Goal: Information Seeking & Learning: Learn about a topic

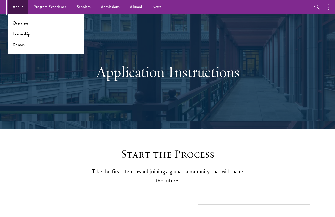
click at [19, 5] on link "About" at bounding box center [18, 7] width 21 height 14
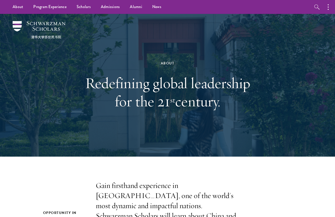
click at [238, 113] on div "About Redefining global leadership for the 21 st century." at bounding box center [168, 85] width 174 height 101
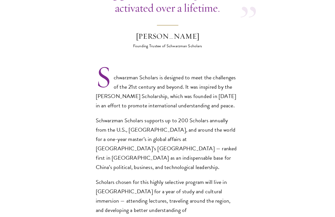
scroll to position [314, 0]
click at [149, 177] on p "Scholars chosen for this highly selective program will live in Beijing for a ye…" at bounding box center [168, 214] width 144 height 75
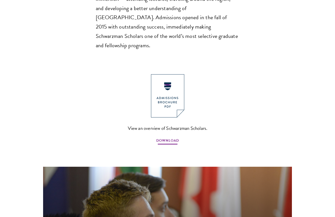
scroll to position [519, 0]
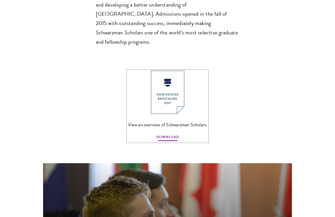
click at [165, 134] on span "DOWNLOAD" at bounding box center [167, 138] width 23 height 8
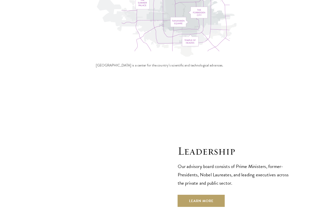
scroll to position [1657, 0]
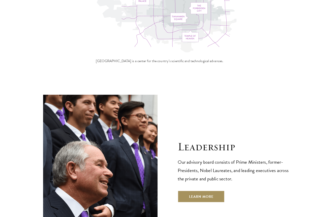
click at [192, 190] on link "Learn More" at bounding box center [201, 196] width 47 height 12
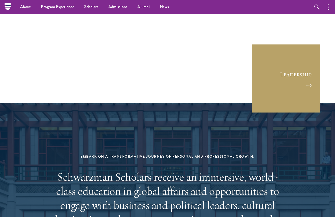
scroll to position [1886, 0]
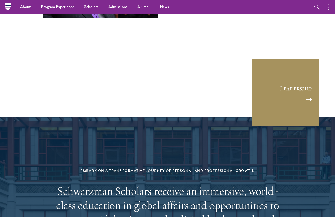
click at [278, 59] on link "Leadership" at bounding box center [286, 93] width 68 height 68
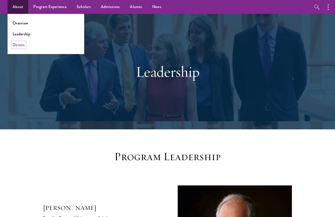
click at [23, 45] on link "Donors" at bounding box center [19, 45] width 12 height 6
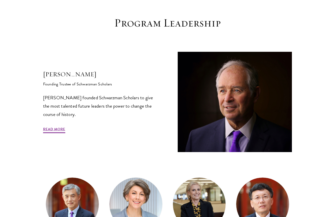
scroll to position [138, 0]
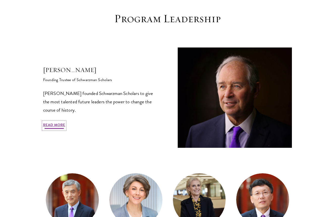
click at [58, 125] on link "Read More" at bounding box center [54, 126] width 22 height 8
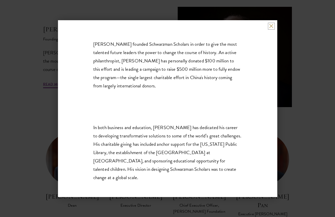
scroll to position [179, 0]
click at [278, 136] on div "Stephen A. Schwarzman Founding Trustee of Schwarzman Scholars Stephen A. Schwar…" at bounding box center [167, 108] width 335 height 217
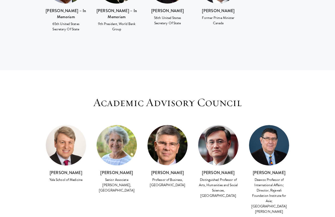
scroll to position [1232, 0]
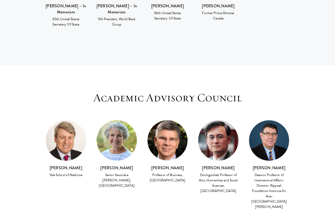
click at [166, 121] on img at bounding box center [168, 140] width 40 height 40
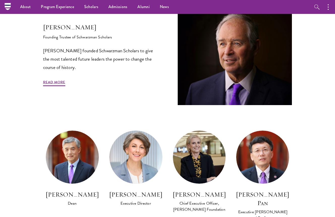
scroll to position [180, 0]
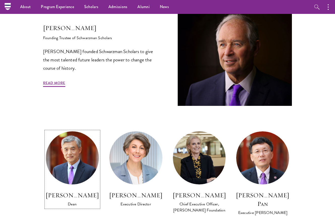
click at [75, 163] on img at bounding box center [72, 157] width 58 height 58
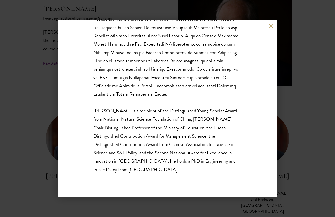
scroll to position [205, 0]
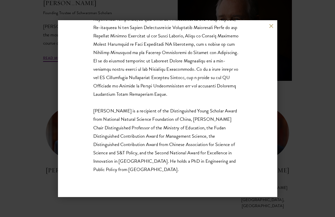
click at [282, 105] on div "Lan Xue Dean Dr. Xue is a recipient of the Distinguished Young Scholar Award fr…" at bounding box center [167, 108] width 335 height 217
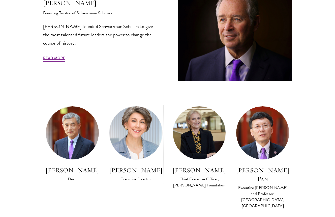
click at [147, 140] on img at bounding box center [136, 132] width 58 height 58
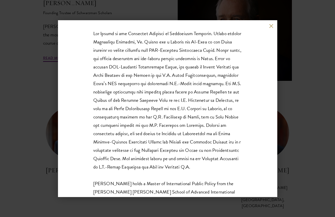
scroll to position [109, 0]
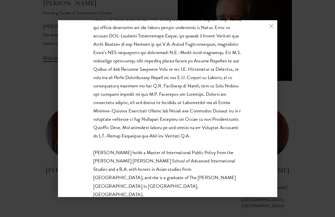
click at [321, 104] on div "Amy Celico Executive Director Ms. Celico holds a Master of International Public…" at bounding box center [167, 108] width 335 height 217
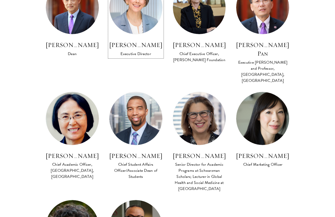
scroll to position [401, 0]
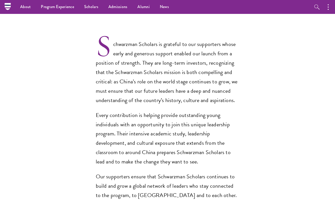
scroll to position [319, 0]
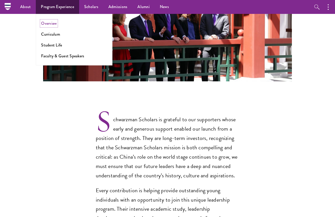
click at [54, 24] on link "Overview" at bounding box center [49, 23] width 16 height 6
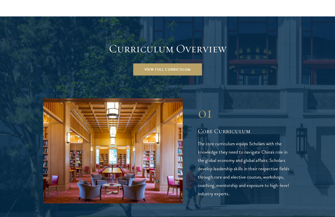
scroll to position [678, 0]
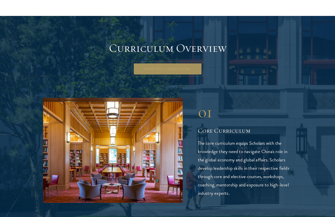
click at [170, 63] on link "View Full Curriculum" at bounding box center [167, 69] width 69 height 12
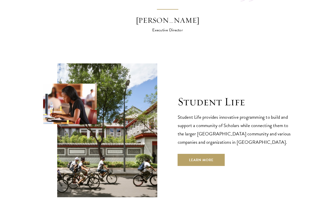
scroll to position [1577, 0]
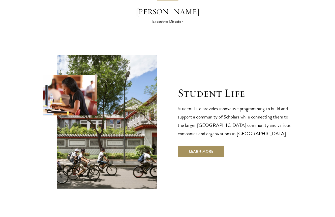
click at [212, 145] on link "Learn More" at bounding box center [201, 151] width 47 height 12
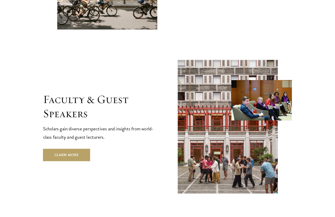
scroll to position [1745, 0]
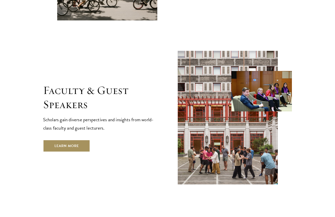
click at [74, 140] on link "Learn More" at bounding box center [66, 146] width 47 height 12
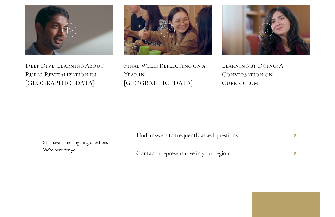
scroll to position [2205, 0]
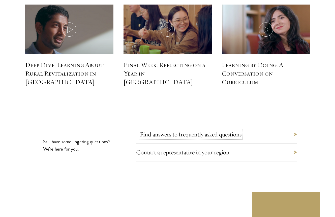
click at [155, 130] on link "Find answers to frequently asked questions" at bounding box center [191, 134] width 102 height 8
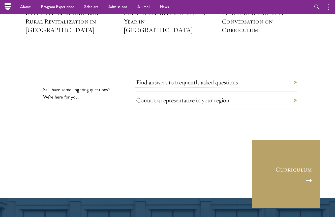
scroll to position [2229, 0]
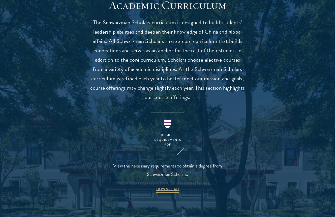
scroll to position [459, 0]
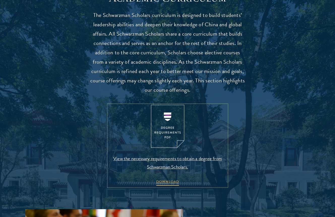
click at [174, 161] on span "View the necessary requirements to obtain a degree from Schwarzman Scholars." at bounding box center [168, 162] width 119 height 17
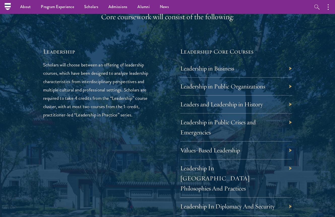
scroll to position [794, 0]
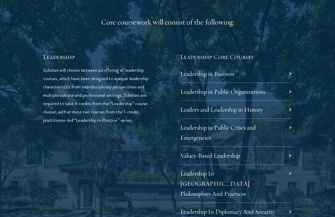
scroll to position [798, 0]
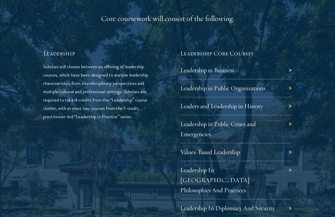
click at [235, 72] on div "Leadership in Business" at bounding box center [236, 70] width 112 height 18
click at [294, 70] on div "01 Core Curriculum 01 Core Curriculum All Schwarzman Scholars share a core curr…" at bounding box center [167, 206] width 285 height 673
click at [222, 70] on link "Leadership in Business" at bounding box center [211, 70] width 54 height 8
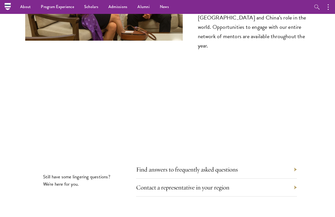
scroll to position [2668, 0]
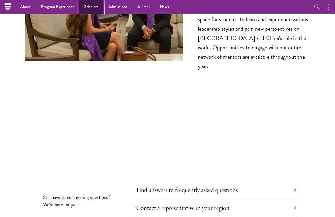
click at [93, 9] on link "Scholars" at bounding box center [91, 7] width 24 height 14
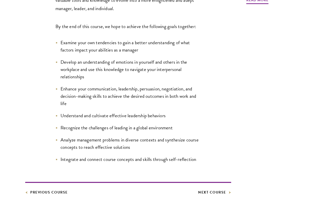
scroll to position [246, 0]
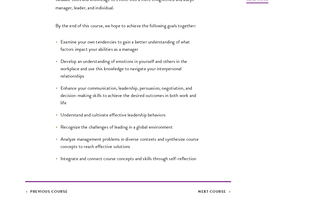
click at [221, 188] on footer "Previous Course Next Course" at bounding box center [128, 188] width 206 height 14
click at [221, 193] on link "Next Course" at bounding box center [214, 191] width 33 height 6
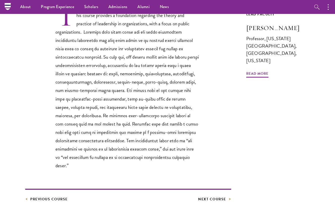
scroll to position [171, 0]
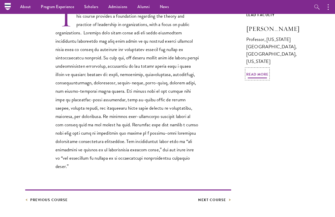
click at [266, 77] on span "Read More" at bounding box center [258, 75] width 22 height 8
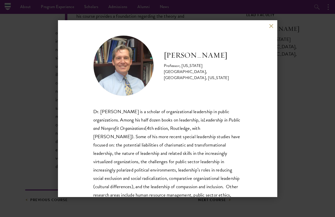
scroll to position [67, 0]
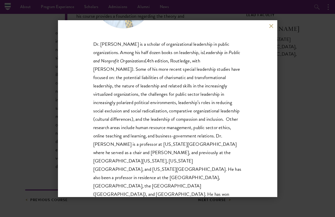
click at [291, 122] on div "Montgomery Van Wart Professor, California State University, San Bernardino, Cal…" at bounding box center [167, 108] width 335 height 217
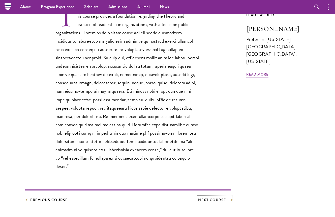
click at [215, 197] on link "Next Course" at bounding box center [214, 200] width 33 height 6
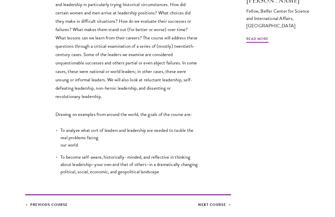
scroll to position [199, 0]
click at [209, 203] on link "Next Course" at bounding box center [214, 204] width 33 height 6
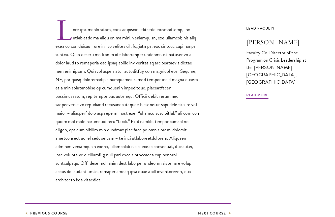
scroll to position [158, 0]
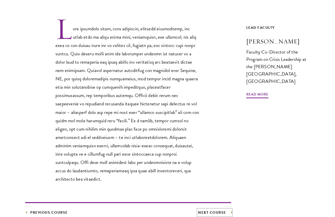
click at [217, 209] on link "Next Course" at bounding box center [214, 212] width 33 height 6
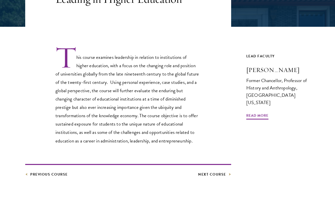
scroll to position [135, 0]
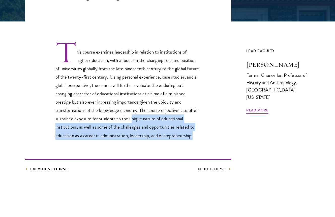
drag, startPoint x: 131, startPoint y: 118, endPoint x: 194, endPoint y: 135, distance: 65.4
click at [194, 135] on p "This course examines leadership in relation to institutions of higher education…" at bounding box center [128, 89] width 144 height 99
click at [216, 169] on link "Next Course" at bounding box center [214, 169] width 33 height 6
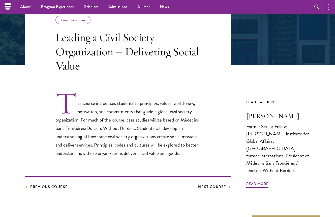
scroll to position [91, 0]
click at [223, 184] on link "Next Course" at bounding box center [214, 187] width 33 height 6
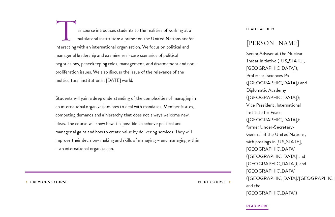
scroll to position [157, 0]
click at [216, 180] on link "Next Course" at bounding box center [214, 181] width 33 height 6
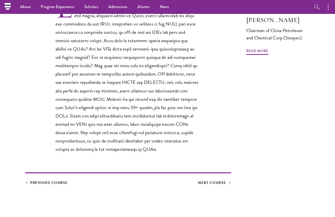
scroll to position [171, 0]
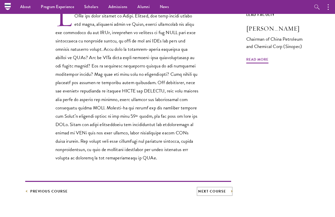
click at [219, 189] on link "Next Course" at bounding box center [214, 191] width 33 height 6
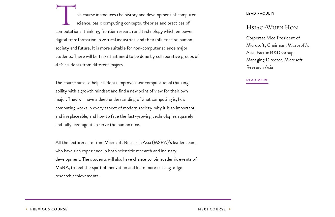
scroll to position [174, 0]
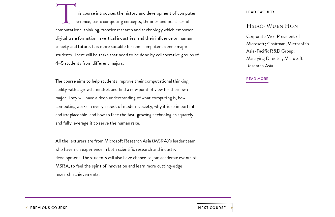
click at [215, 208] on link "Next Course" at bounding box center [214, 207] width 33 height 6
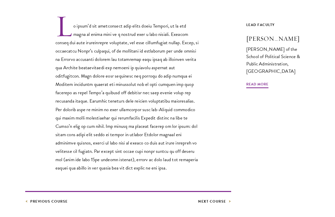
scroll to position [177, 0]
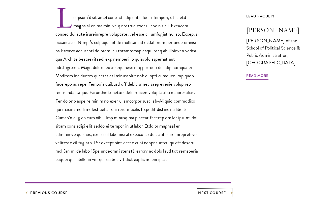
click at [215, 191] on link "Next Course" at bounding box center [214, 193] width 33 height 6
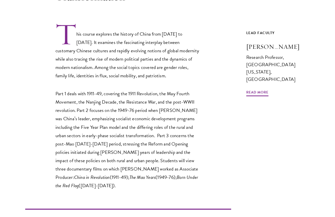
scroll to position [176, 0]
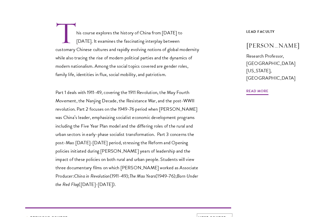
click at [217, 215] on link "Next Course" at bounding box center [214, 218] width 33 height 6
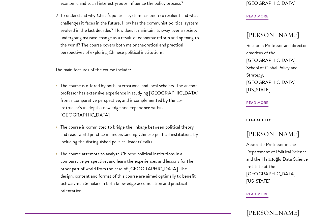
scroll to position [242, 0]
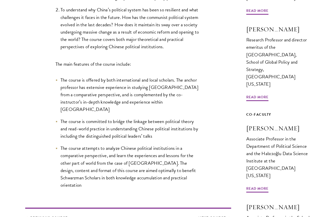
click at [209, 163] on div "Chinese political institutions course has two objectives: To understand the pol…" at bounding box center [128, 61] width 206 height 255
click at [215, 215] on link "Next Course" at bounding box center [214, 218] width 33 height 6
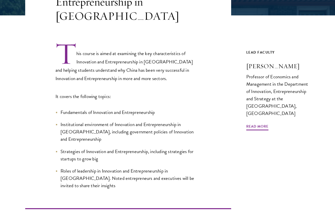
scroll to position [144, 0]
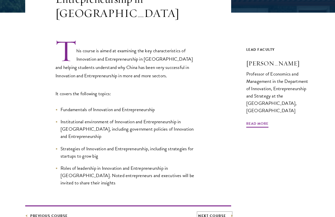
click at [220, 212] on link "Next Course" at bounding box center [214, 215] width 33 height 6
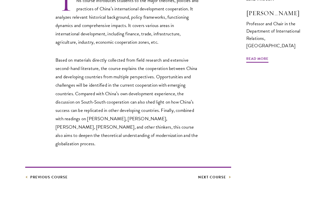
scroll to position [210, 0]
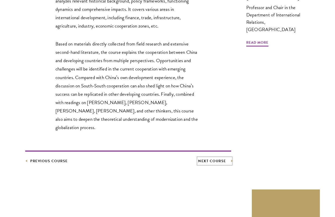
click at [218, 158] on link "Next Course" at bounding box center [214, 161] width 33 height 6
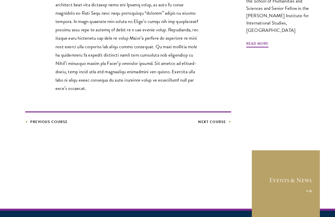
scroll to position [317, 0]
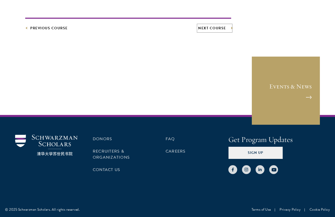
click at [213, 28] on link "Next Course" at bounding box center [214, 28] width 33 height 6
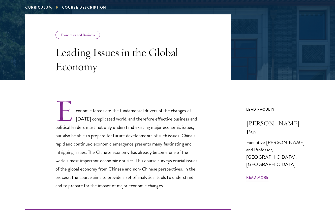
scroll to position [95, 0]
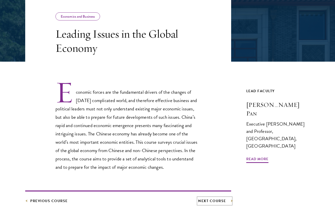
click at [213, 199] on link "Next Course" at bounding box center [214, 201] width 33 height 6
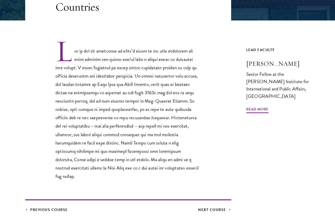
scroll to position [138, 0]
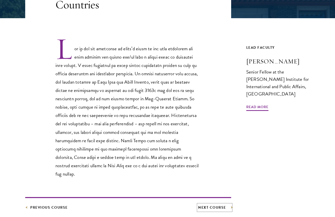
click at [218, 208] on link "Next Course" at bounding box center [214, 207] width 33 height 6
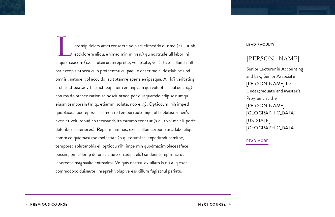
scroll to position [142, 0]
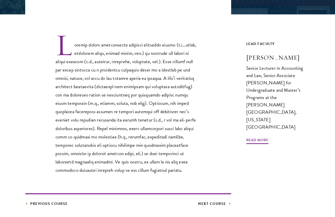
click at [245, 156] on div "Economics and Business Financial Reporting & Analysis Previous Course Next Cour…" at bounding box center [167, 78] width 285 height 258
click at [212, 205] on link "Next Course" at bounding box center [214, 203] width 33 height 6
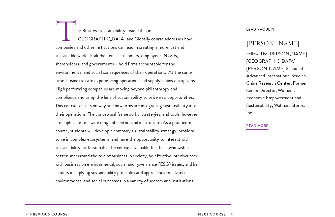
scroll to position [179, 0]
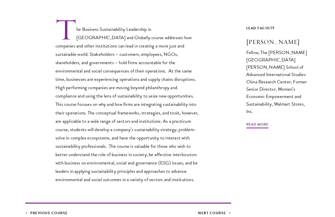
click at [207, 138] on div "The Business Sustainability Leadership in [GEOGRAPHIC_DATA] and Globally course…" at bounding box center [128, 101] width 206 height 166
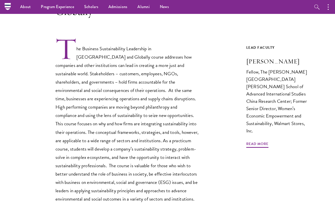
scroll to position [155, 0]
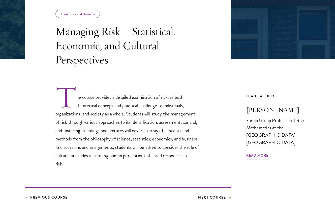
scroll to position [99, 0]
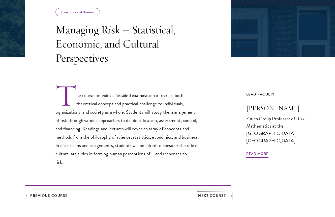
click at [212, 196] on link "Next Course" at bounding box center [214, 195] width 33 height 6
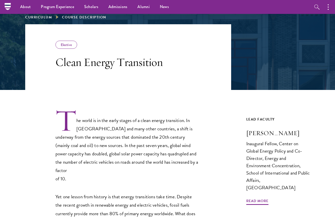
scroll to position [66, 0]
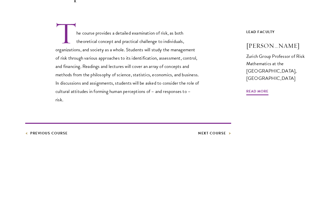
scroll to position [267, 0]
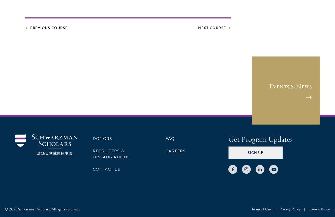
click at [214, 26] on link "Next Course" at bounding box center [214, 28] width 33 height 6
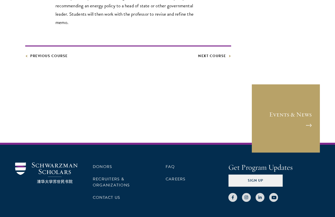
scroll to position [361, 0]
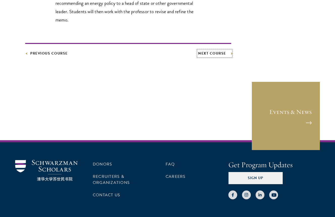
click at [214, 50] on link "Next Course" at bounding box center [214, 53] width 33 height 6
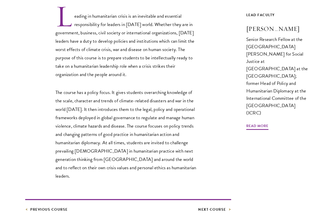
scroll to position [344, 0]
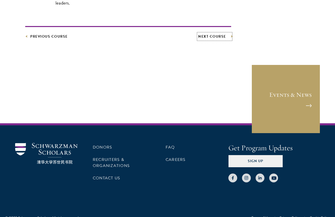
click at [227, 33] on link "Next Course" at bounding box center [214, 36] width 33 height 6
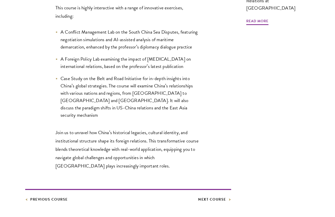
scroll to position [239, 0]
click at [205, 189] on footer "Previous Course Next Course" at bounding box center [128, 196] width 206 height 14
click at [211, 196] on link "Next Course" at bounding box center [214, 199] width 33 height 6
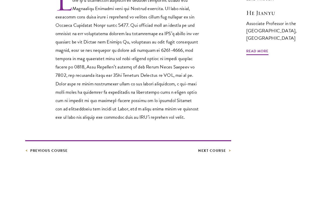
scroll to position [264, 0]
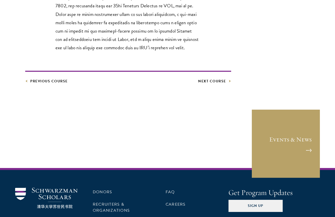
click at [214, 84] on link "Next Course" at bounding box center [214, 81] width 33 height 6
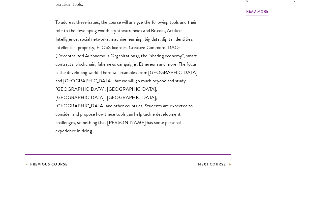
scroll to position [300, 0]
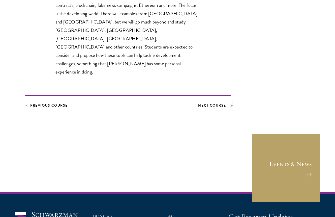
click at [216, 102] on link "Next Course" at bounding box center [214, 105] width 33 height 6
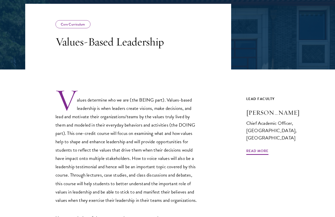
scroll to position [94, 0]
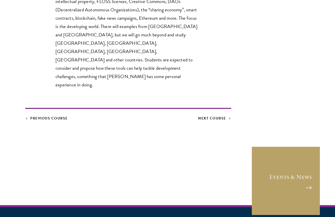
scroll to position [352, 0]
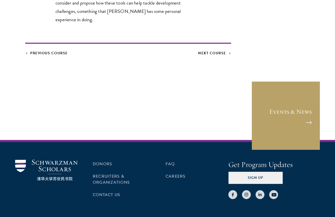
click at [227, 43] on footer "Previous Course Next Course" at bounding box center [128, 50] width 206 height 14
click at [227, 50] on link "Next Course" at bounding box center [214, 53] width 33 height 6
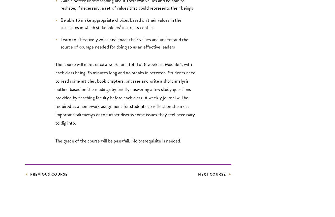
scroll to position [431, 0]
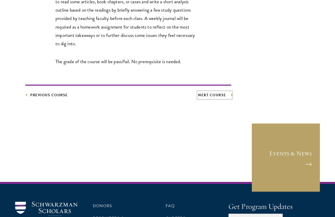
click at [211, 95] on link "Next Course" at bounding box center [214, 95] width 33 height 6
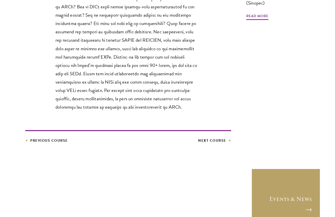
scroll to position [225, 0]
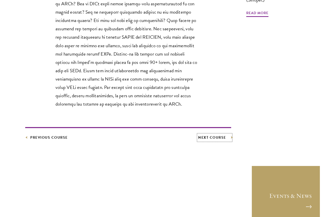
click at [218, 137] on link "Next Course" at bounding box center [214, 137] width 33 height 6
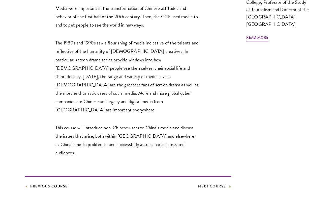
scroll to position [233, 0]
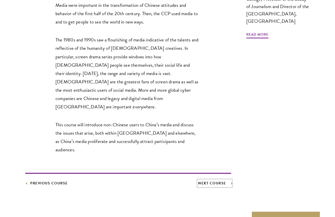
click at [220, 180] on link "Next Course" at bounding box center [214, 183] width 33 height 6
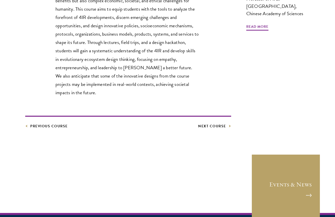
scroll to position [217, 0]
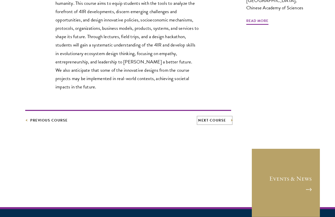
click at [209, 123] on link "Next Course" at bounding box center [214, 120] width 33 height 6
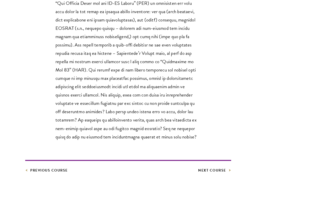
scroll to position [317, 0]
click at [212, 172] on link "Next Course" at bounding box center [214, 170] width 33 height 6
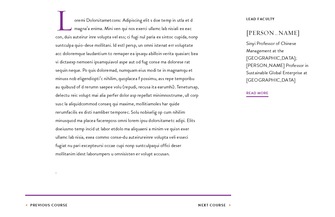
scroll to position [173, 0]
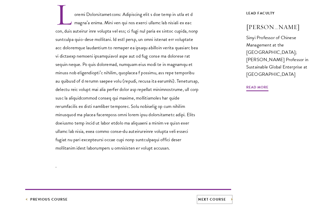
click at [216, 198] on link "Next Course" at bounding box center [214, 199] width 33 height 6
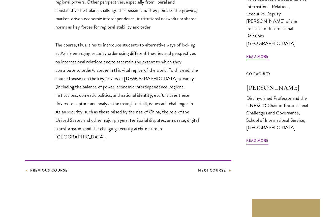
scroll to position [219, 0]
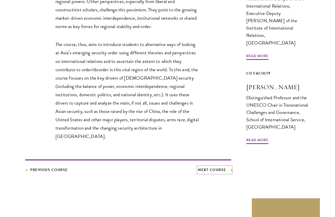
click at [220, 167] on link "Next Course" at bounding box center [214, 170] width 33 height 6
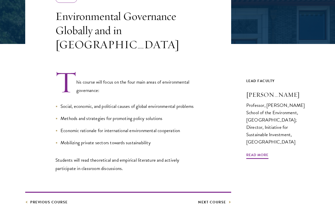
scroll to position [113, 0]
click at [217, 199] on link "Next Course" at bounding box center [214, 202] width 33 height 6
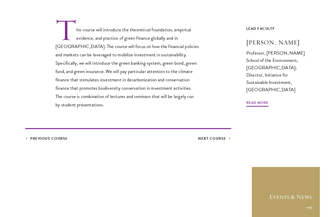
scroll to position [158, 0]
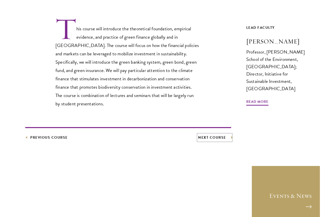
click at [214, 136] on link "Next Course" at bounding box center [214, 137] width 33 height 6
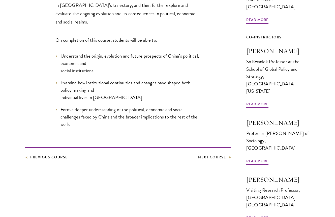
scroll to position [277, 0]
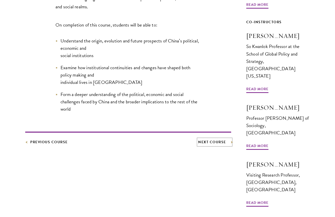
click at [206, 139] on link "Next Course" at bounding box center [214, 142] width 33 height 6
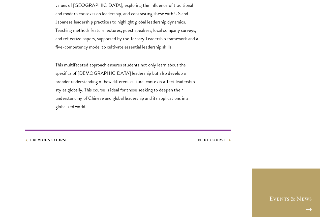
scroll to position [335, 0]
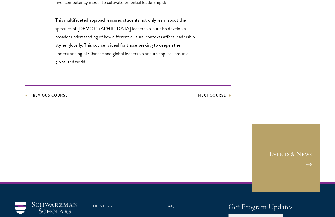
click at [222, 85] on footer "Previous Course Next Course" at bounding box center [128, 92] width 206 height 14
click at [223, 92] on link "Next Course" at bounding box center [214, 95] width 33 height 6
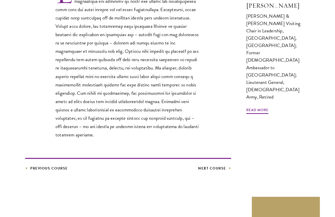
scroll to position [232, 0]
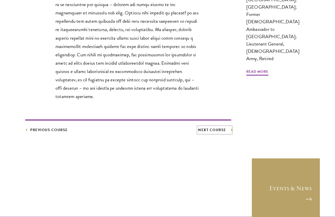
click at [218, 127] on link "Next Course" at bounding box center [214, 130] width 33 height 6
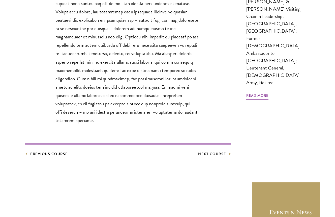
scroll to position [228, 0]
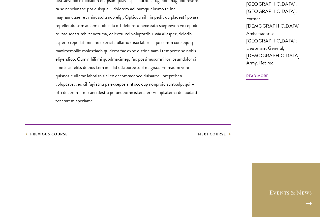
click at [228, 133] on article "Core Curriculum Leadership In Diplomacy And Security Previous Course Next Cours…" at bounding box center [167, 29] width 335 height 333
click at [226, 131] on link "Next Course" at bounding box center [214, 134] width 33 height 6
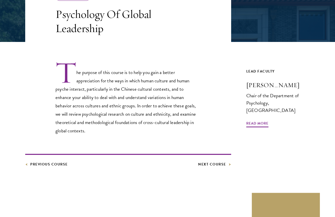
scroll to position [121, 0]
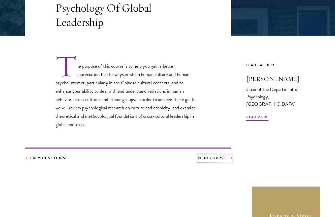
click at [221, 156] on link "Next Course" at bounding box center [214, 158] width 33 height 6
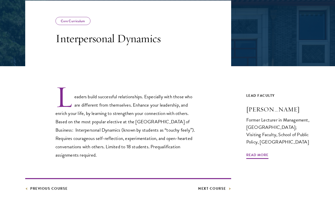
scroll to position [91, 0]
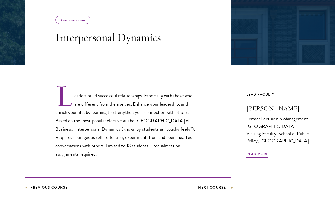
click at [210, 188] on link "Next Course" at bounding box center [214, 187] width 33 height 6
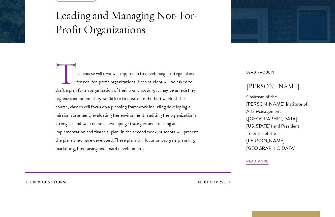
scroll to position [119, 0]
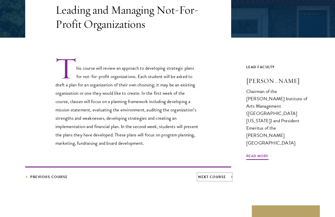
click at [217, 178] on link "Next Course" at bounding box center [214, 177] width 33 height 6
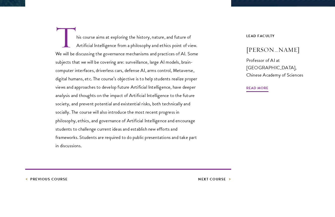
scroll to position [168, 0]
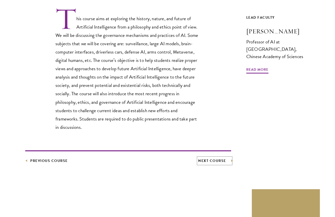
click at [219, 158] on link "Next Course" at bounding box center [214, 160] width 33 height 6
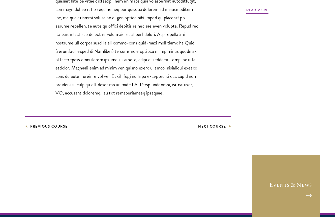
scroll to position [230, 0]
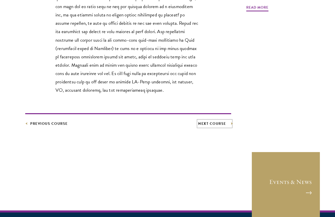
click at [214, 127] on link "Next Course" at bounding box center [214, 123] width 33 height 6
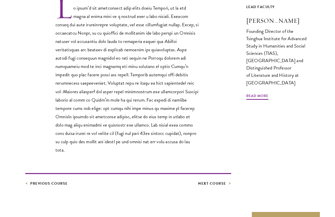
scroll to position [188, 0]
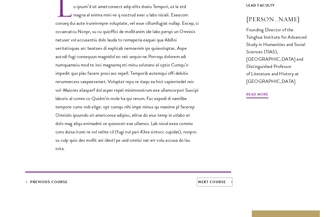
click at [210, 179] on link "Next Course" at bounding box center [214, 182] width 33 height 6
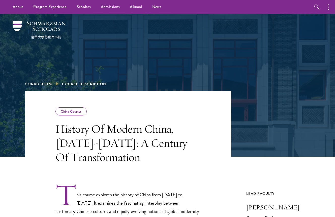
click at [206, 158] on header "China Courses History Of Modern China, 1911-2011: A Century Of Transformation" at bounding box center [128, 127] width 206 height 73
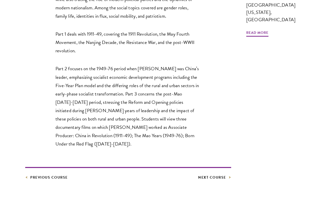
scroll to position [222, 0]
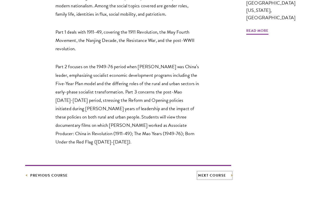
click at [204, 176] on link "Next Course" at bounding box center [214, 175] width 33 height 6
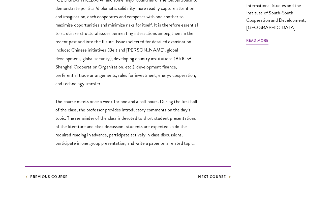
scroll to position [246, 0]
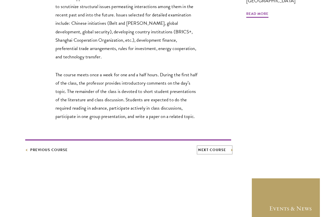
click at [210, 147] on link "Next Course" at bounding box center [214, 150] width 33 height 6
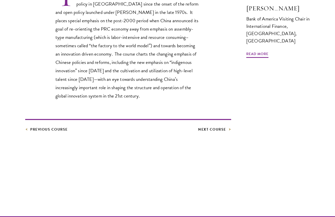
scroll to position [270, 0]
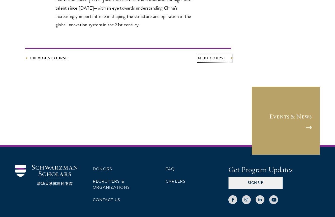
click at [216, 55] on link "Next Course" at bounding box center [214, 58] width 33 height 6
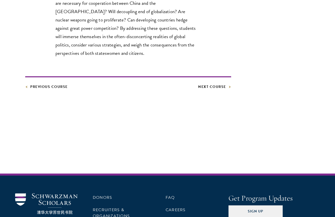
scroll to position [353, 0]
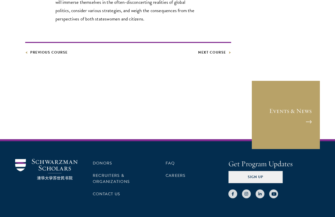
click at [215, 53] on link "Next Course" at bounding box center [214, 52] width 33 height 6
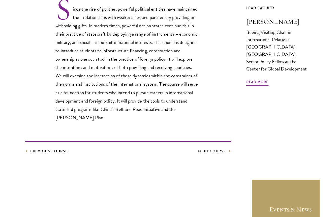
scroll to position [200, 0]
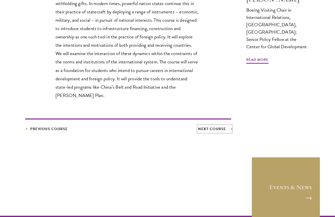
click at [212, 129] on link "Next Course" at bounding box center [214, 129] width 33 height 6
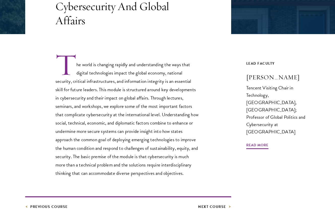
scroll to position [123, 0]
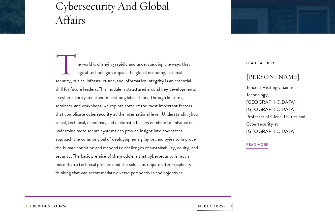
click at [220, 205] on link "Next Course" at bounding box center [214, 206] width 33 height 6
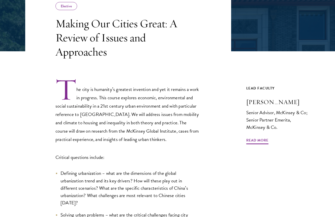
scroll to position [106, 0]
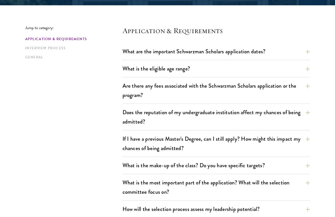
scroll to position [125, 0]
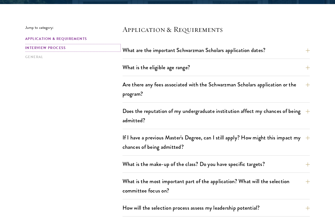
click at [55, 49] on link "Interview Process" at bounding box center [72, 47] width 94 height 5
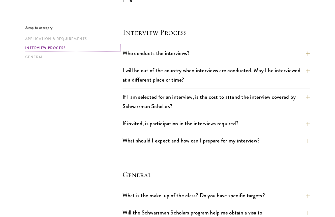
scroll to position [581, 0]
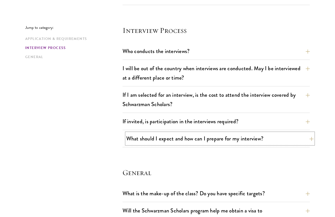
click at [177, 136] on button "What should I expect and how can I prepare for my interview?" at bounding box center [220, 138] width 188 height 11
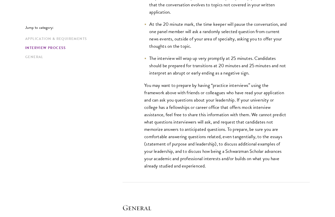
scroll to position [864, 0]
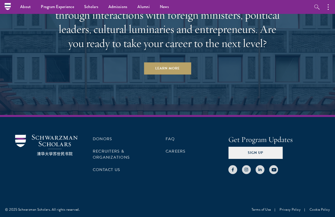
scroll to position [1507, 0]
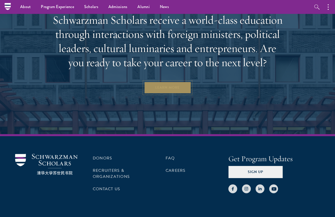
click at [156, 86] on link "Learn More" at bounding box center [167, 88] width 47 height 12
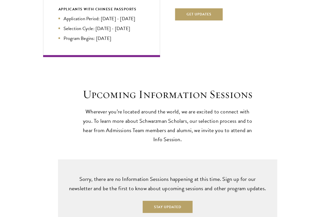
scroll to position [1145, 0]
